Goal: Information Seeking & Learning: Learn about a topic

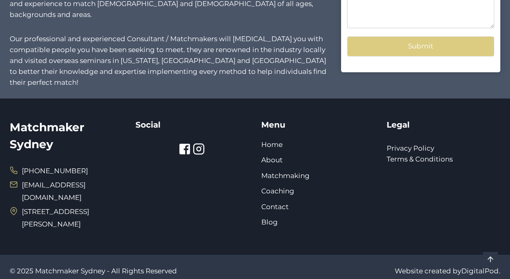
scroll to position [772, 0]
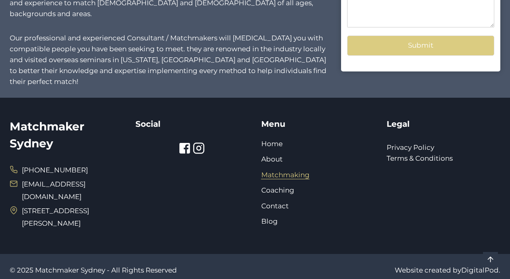
click at [290, 171] on link "Matchmaking" at bounding box center [285, 175] width 48 height 8
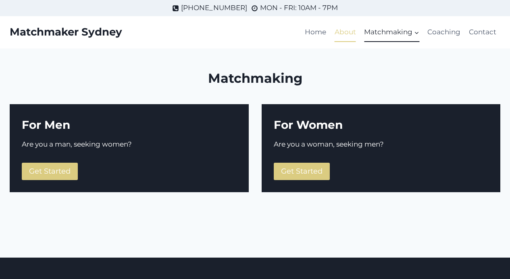
click at [348, 31] on link "About" at bounding box center [345, 32] width 29 height 19
click at [309, 173] on span "Get Started" at bounding box center [302, 171] width 42 height 9
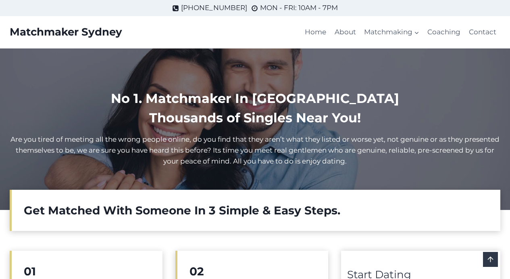
scroll to position [772, 0]
